Goal: Task Accomplishment & Management: Manage account settings

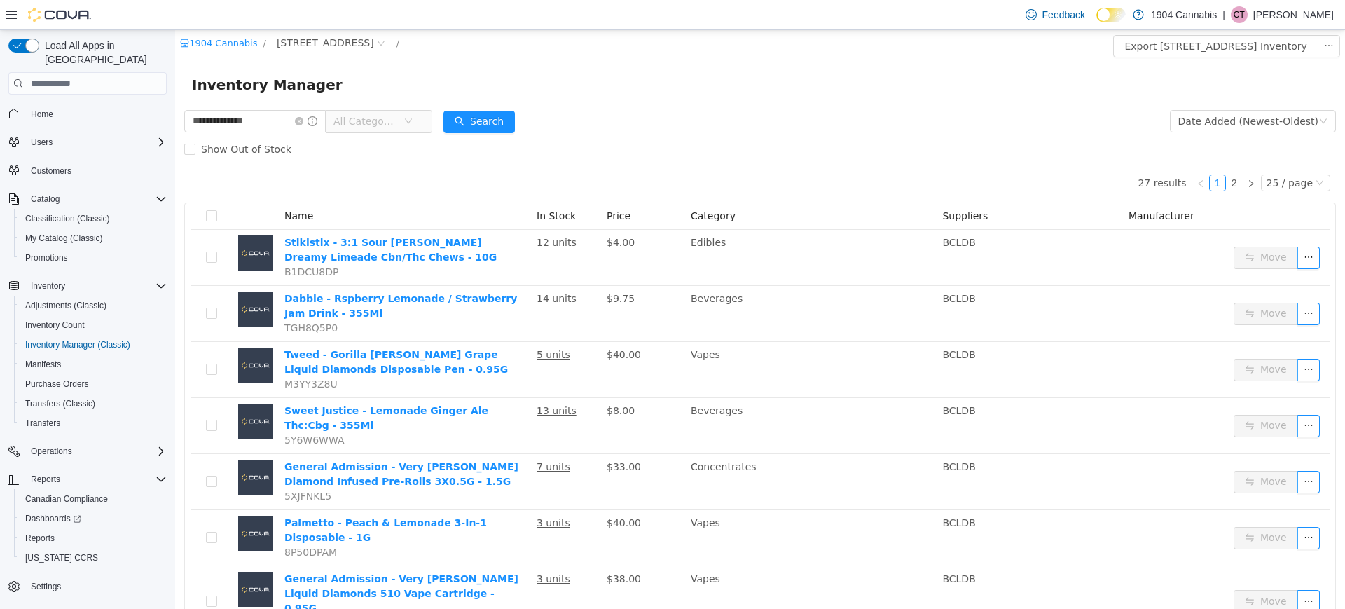
click at [825, 142] on div "Show Out of Stock" at bounding box center [760, 149] width 1152 height 28
click at [771, 102] on div "Inventory Manager" at bounding box center [760, 84] width 1170 height 45
click at [1296, 18] on p "[PERSON_NAME]" at bounding box center [1293, 14] width 81 height 17
click at [1256, 134] on span "Sign Out" at bounding box center [1244, 136] width 38 height 14
